Goal: Obtain resource: Download file/media

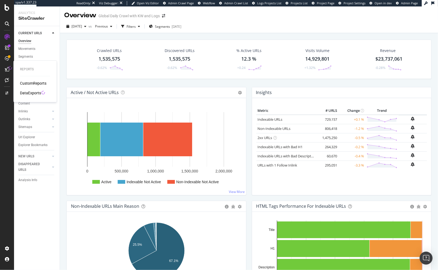
click at [38, 95] on div "DataExports" at bounding box center [30, 92] width 21 height 5
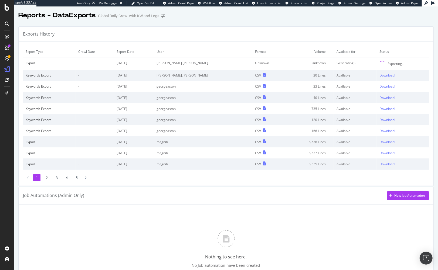
click at [221, 36] on div "Exports History" at bounding box center [226, 34] width 415 height 15
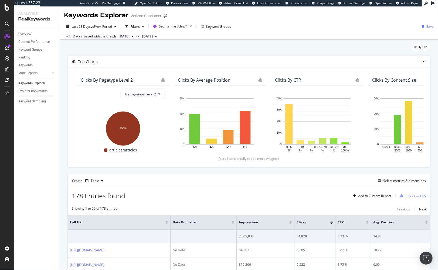
scroll to position [148, 0]
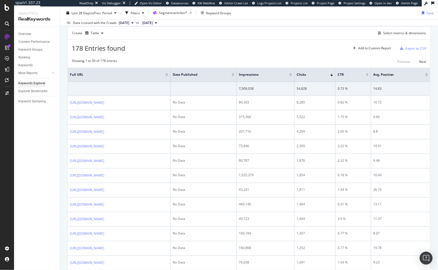
click at [174, 49] on div "178 Entries found Add to Custom Report Export as CSV" at bounding box center [249, 46] width 362 height 13
click at [206, 44] on div "178 Entries found Add to Custom Report Export as CSV" at bounding box center [249, 46] width 362 height 13
